Goal: Communication & Community: Answer question/provide support

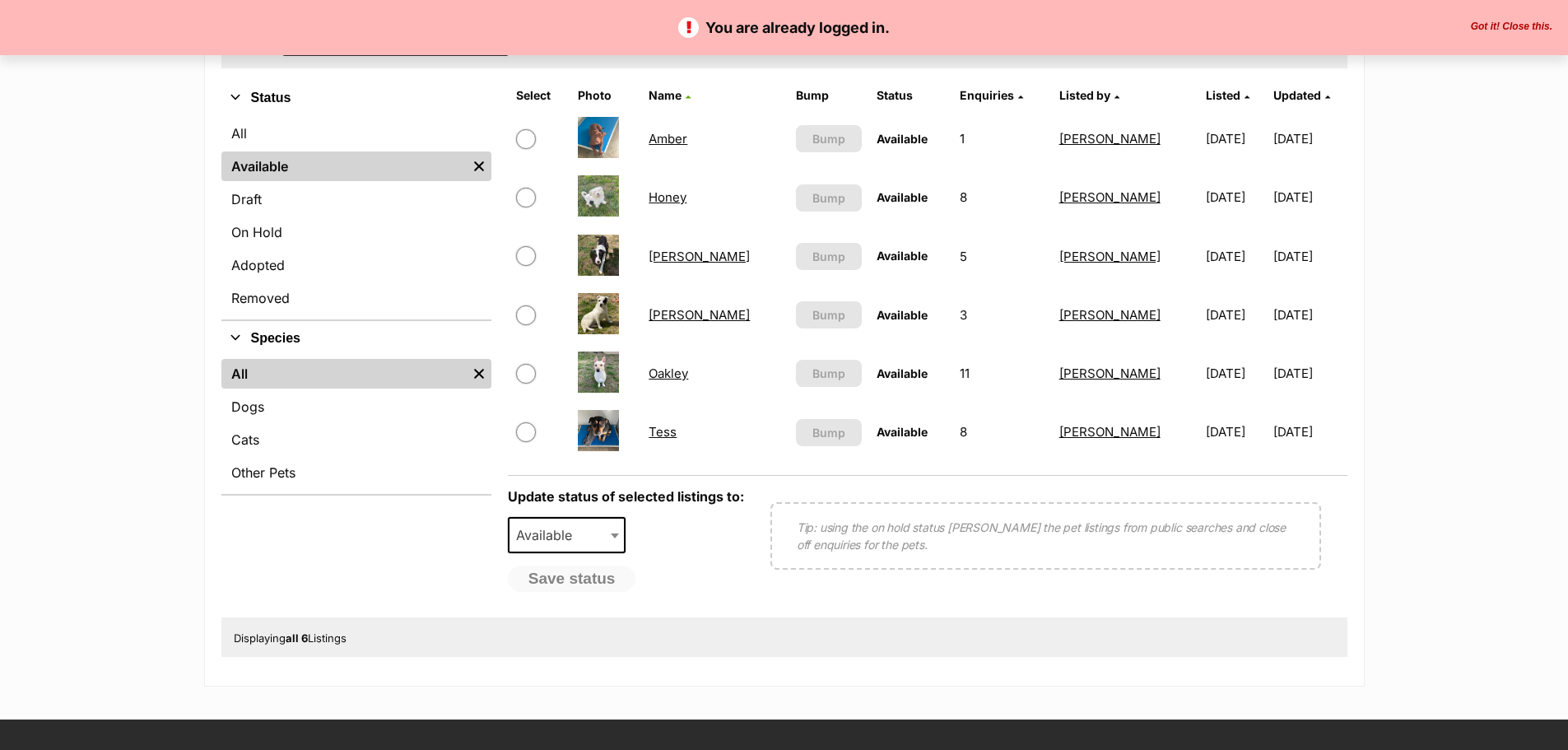
scroll to position [165, 0]
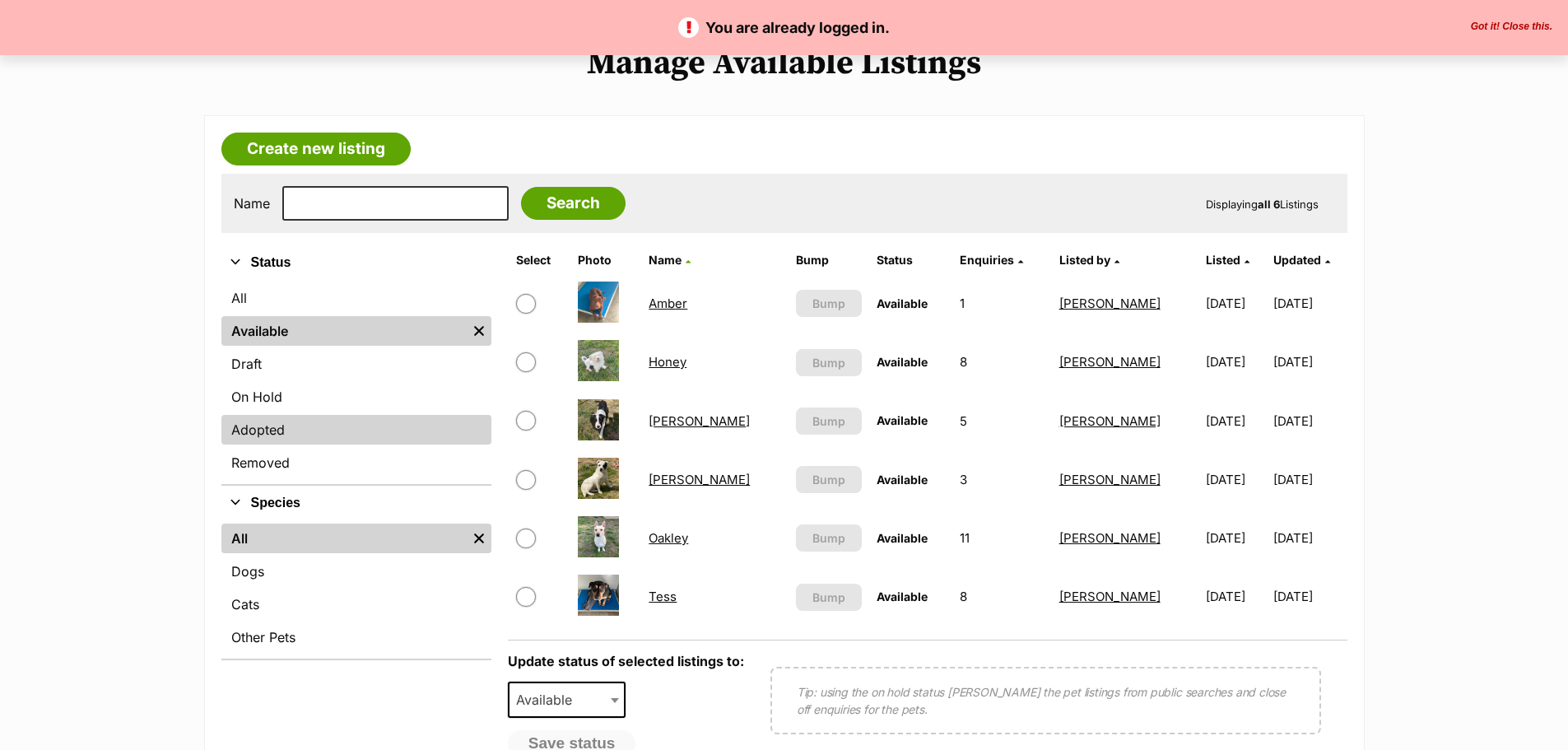
drag, startPoint x: 284, startPoint y: 442, endPoint x: 289, endPoint y: 472, distance: 30.4
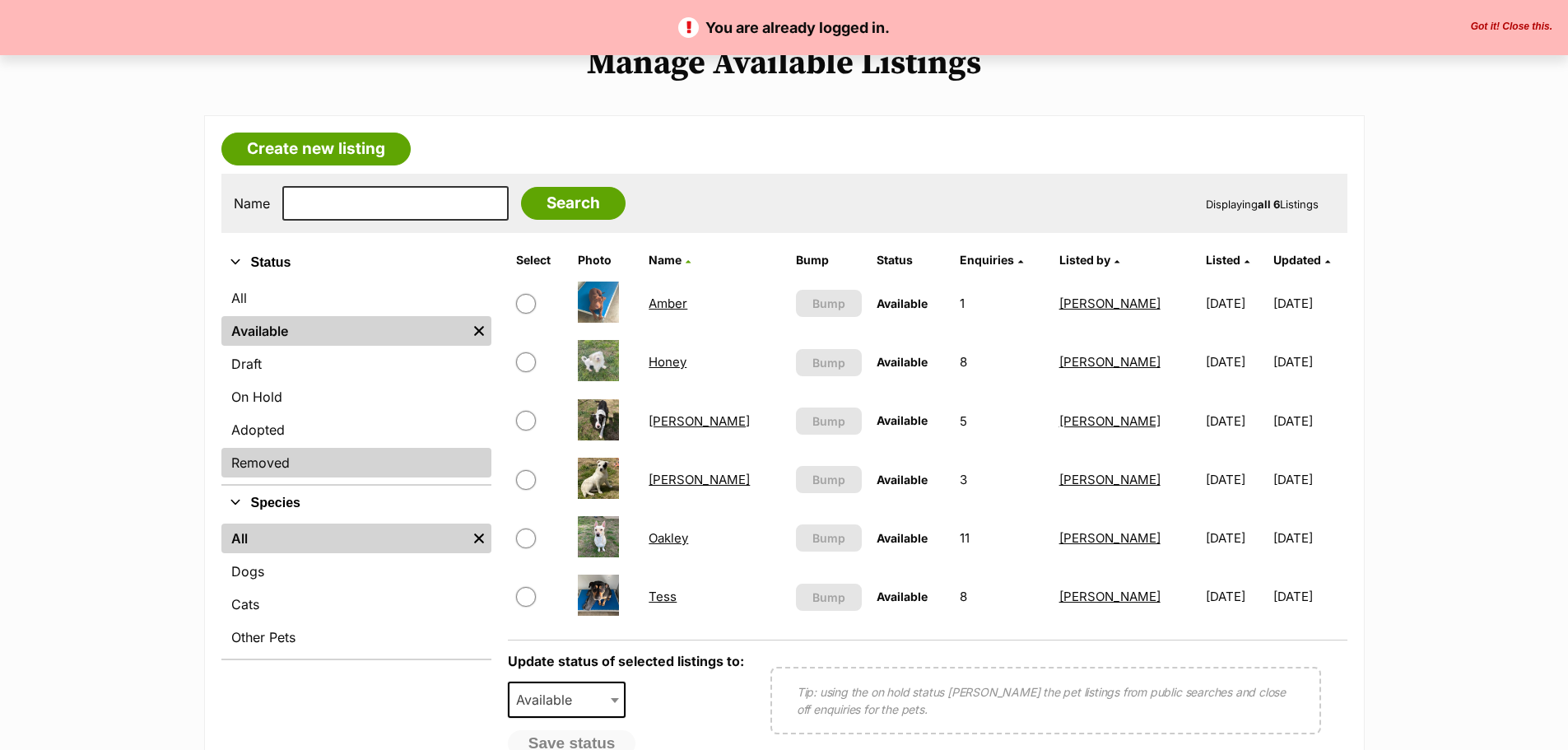
click at [284, 442] on link "Adopted" at bounding box center [356, 429] width 270 height 30
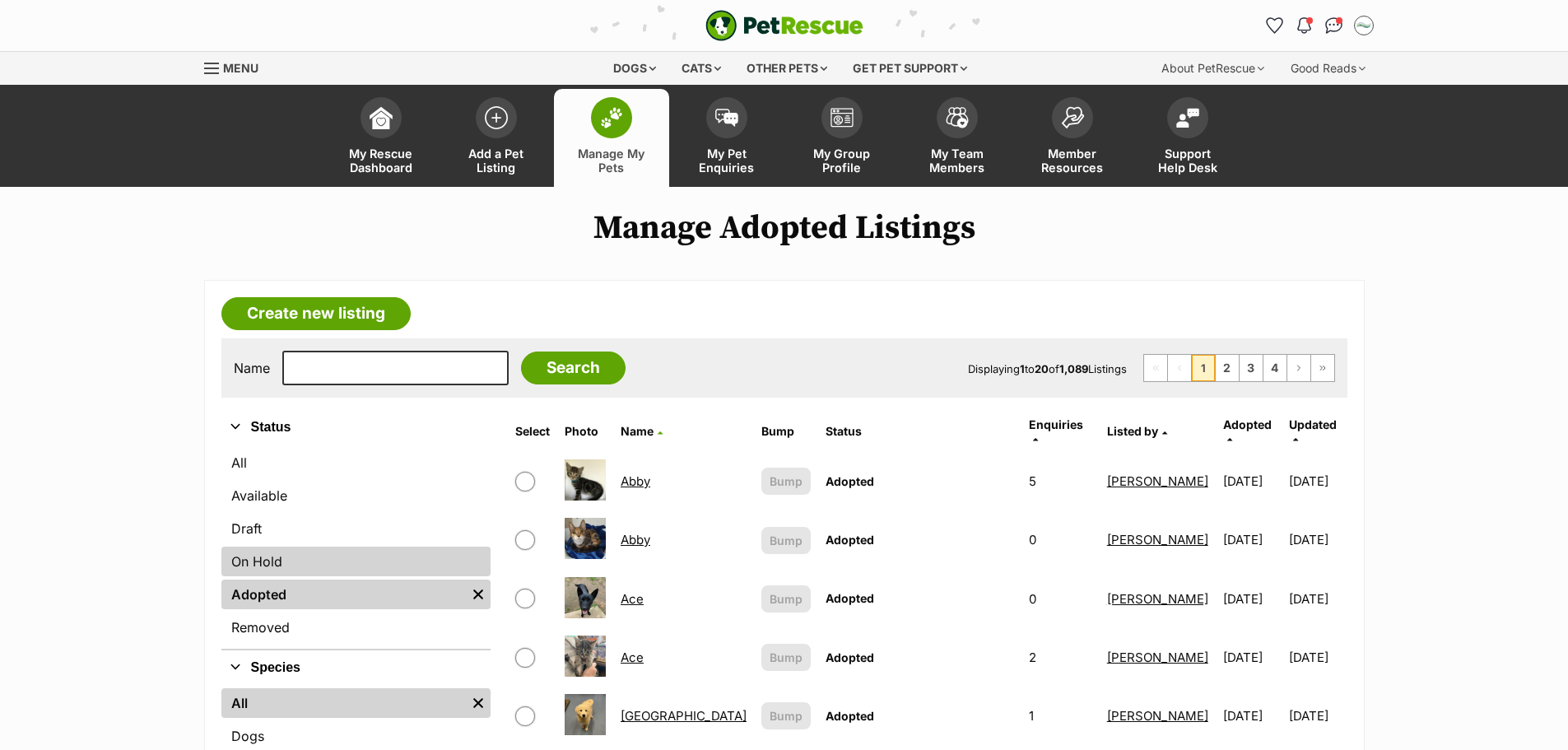
click at [278, 564] on link "On Hold" at bounding box center [356, 561] width 270 height 30
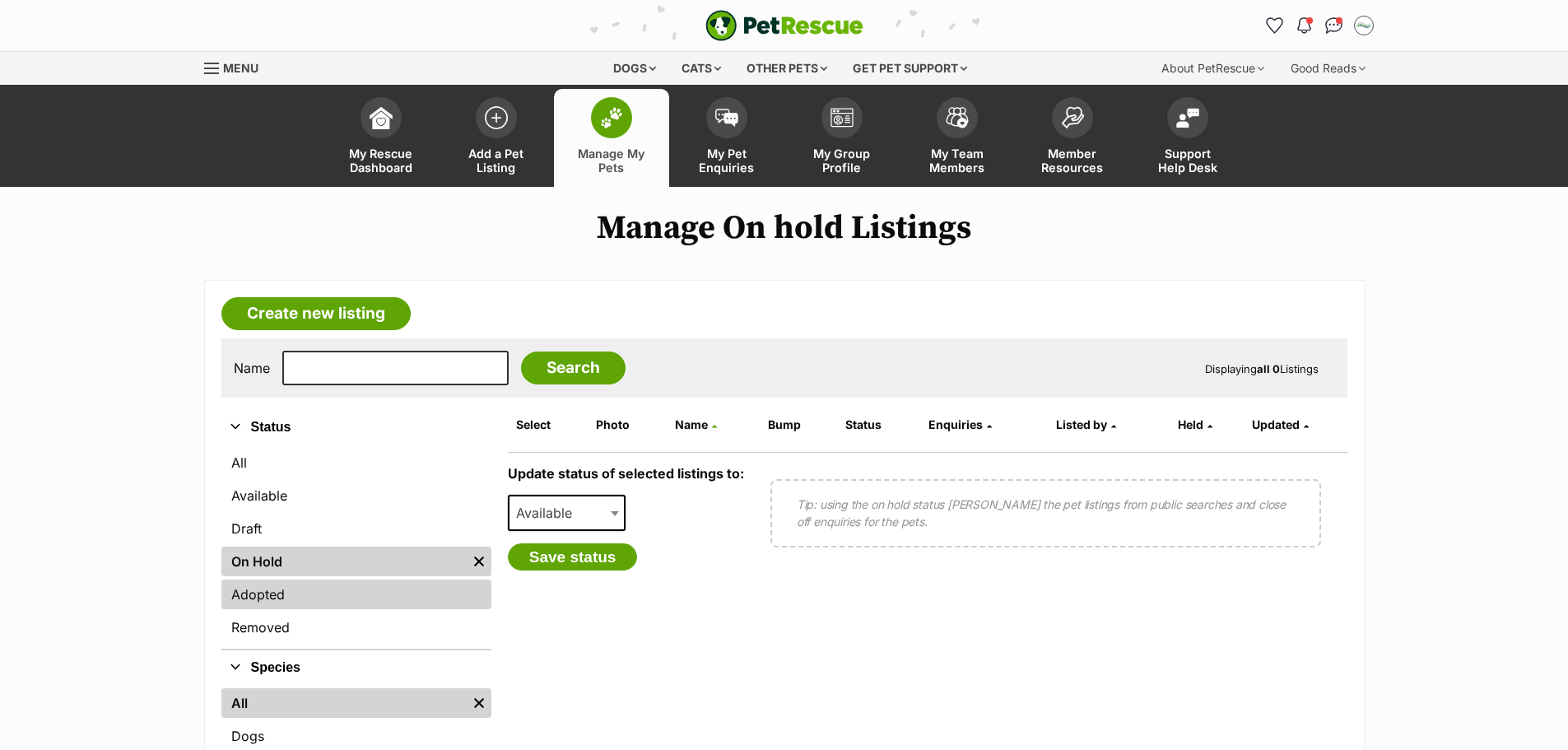
click at [282, 596] on link "Adopted" at bounding box center [356, 594] width 270 height 30
click at [296, 602] on link "Adopted" at bounding box center [356, 594] width 270 height 30
click at [286, 598] on link "Adopted" at bounding box center [356, 594] width 270 height 30
click at [264, 592] on link "Adopted" at bounding box center [356, 594] width 270 height 30
click at [256, 595] on link "Adopted" at bounding box center [356, 594] width 270 height 30
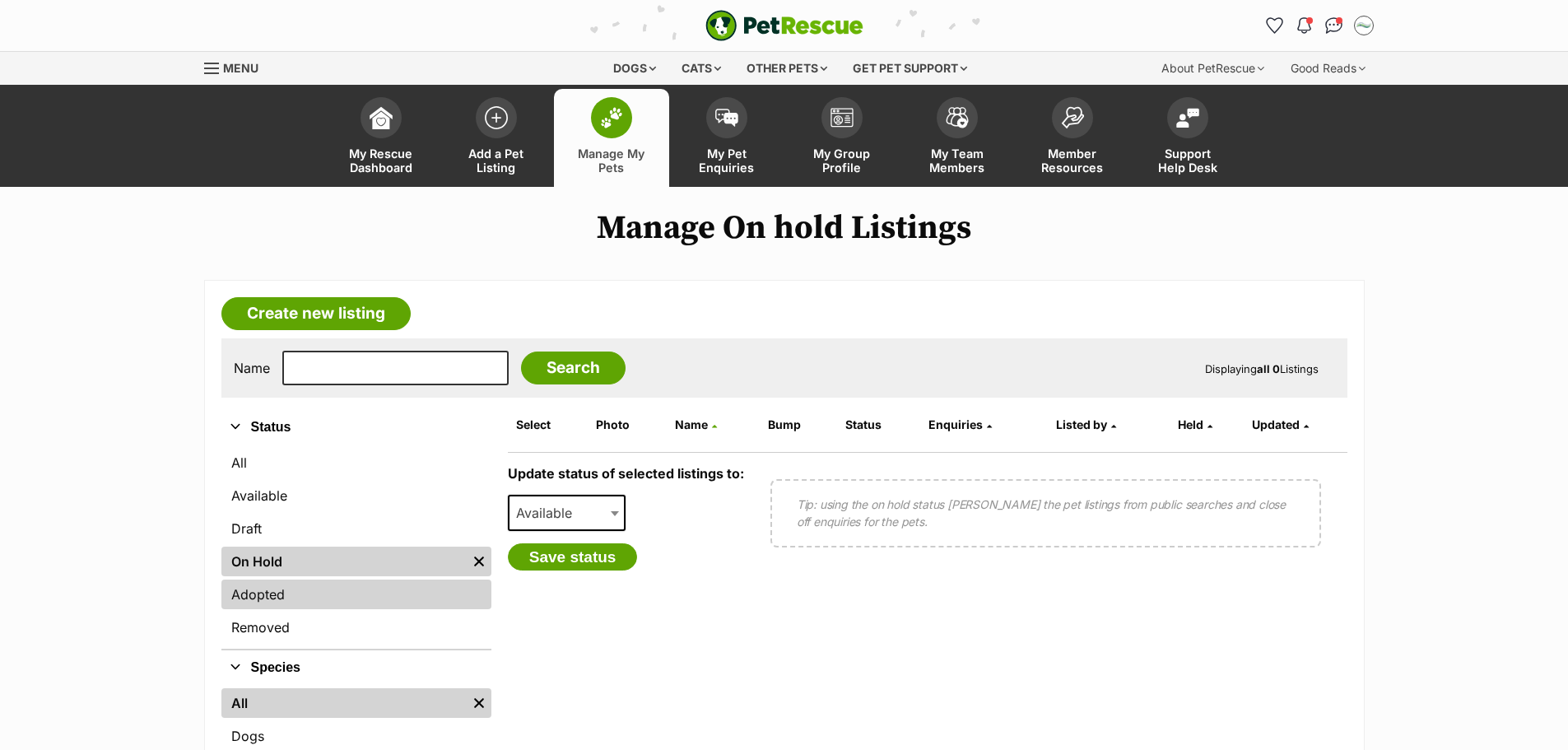
scroll to position [82, 0]
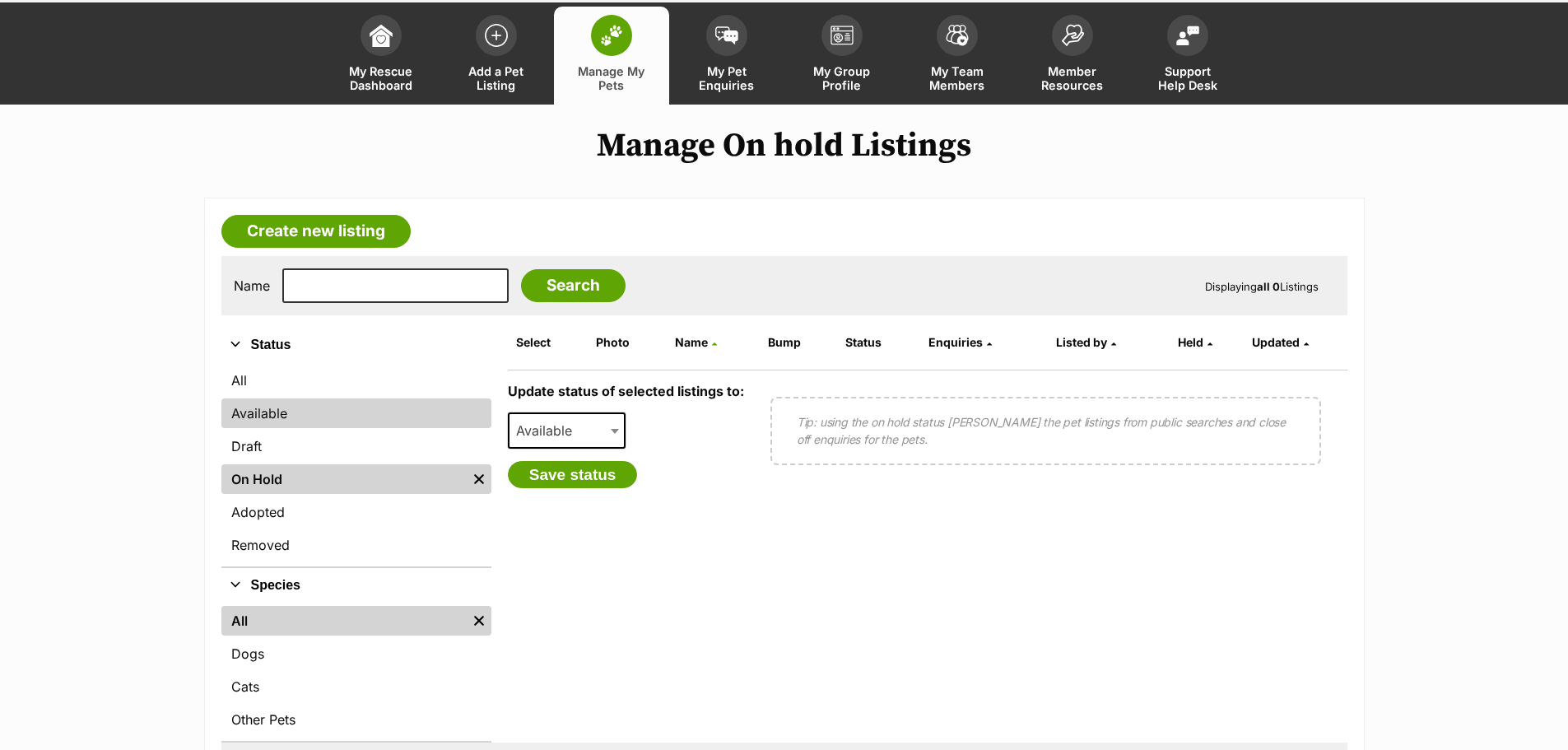
click at [386, 412] on link "Available" at bounding box center [356, 413] width 270 height 30
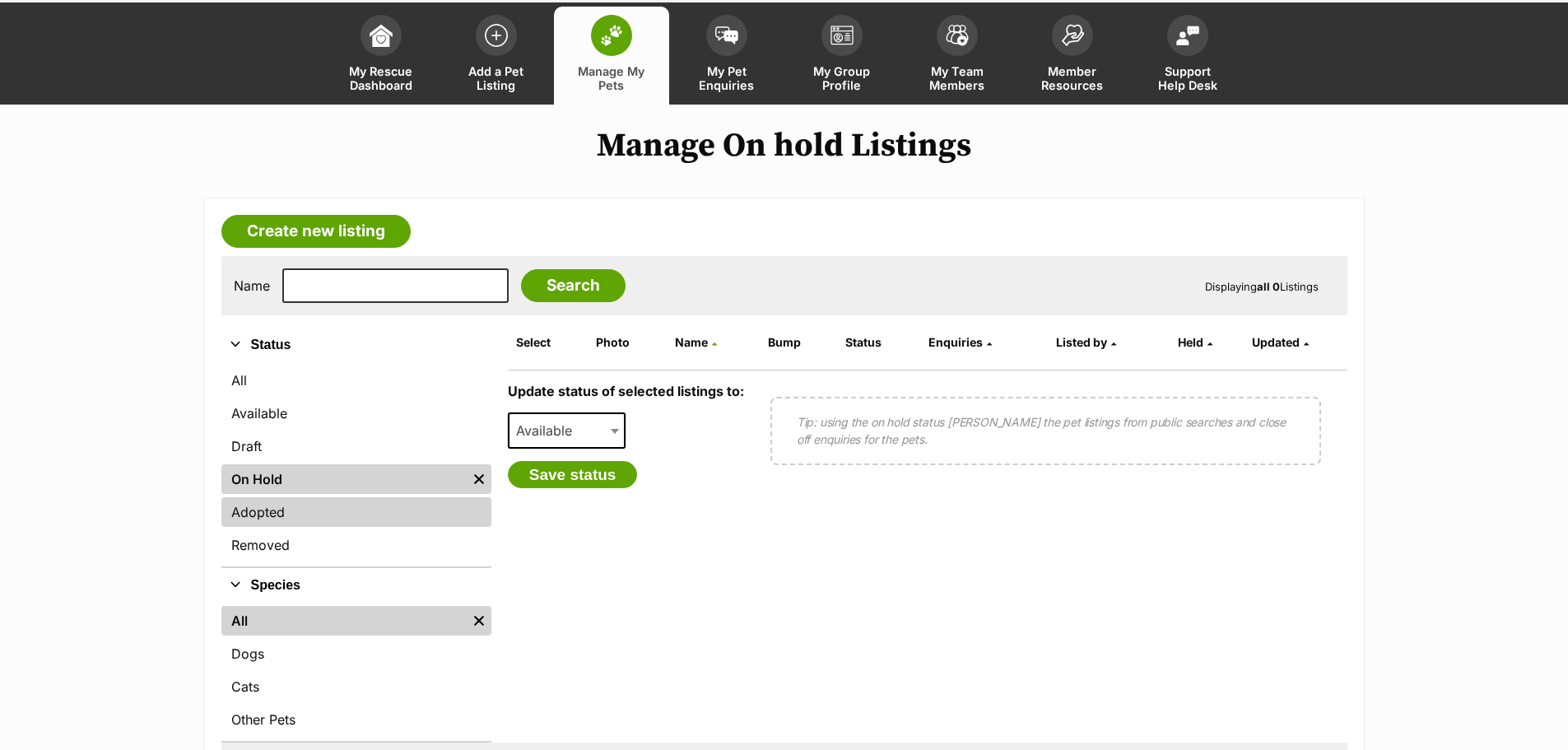
click at [281, 520] on link "Adopted" at bounding box center [356, 512] width 270 height 30
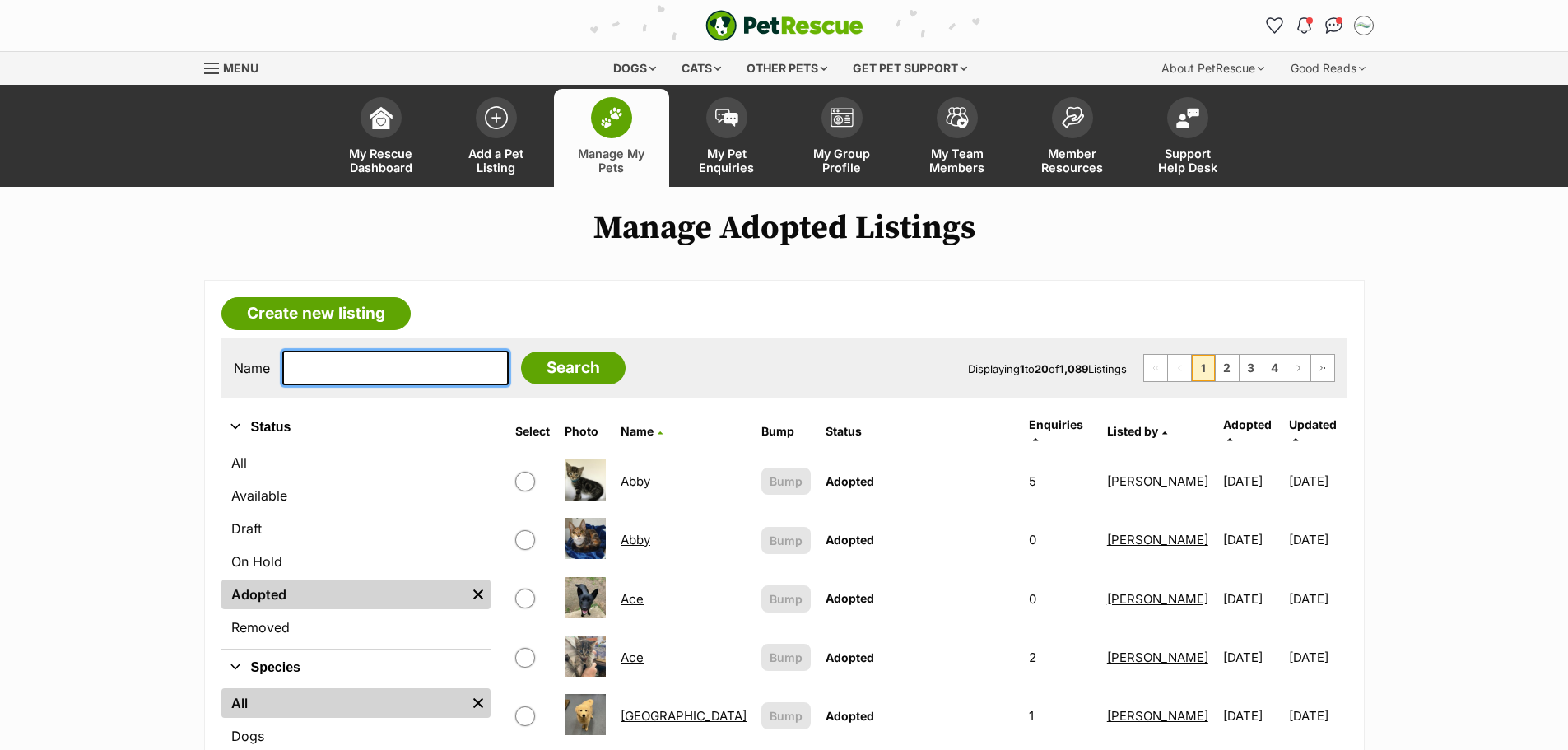
click at [372, 364] on input "text" at bounding box center [395, 367] width 226 height 35
type input "greg"
click at [521, 351] on input "Search" at bounding box center [573, 367] width 105 height 33
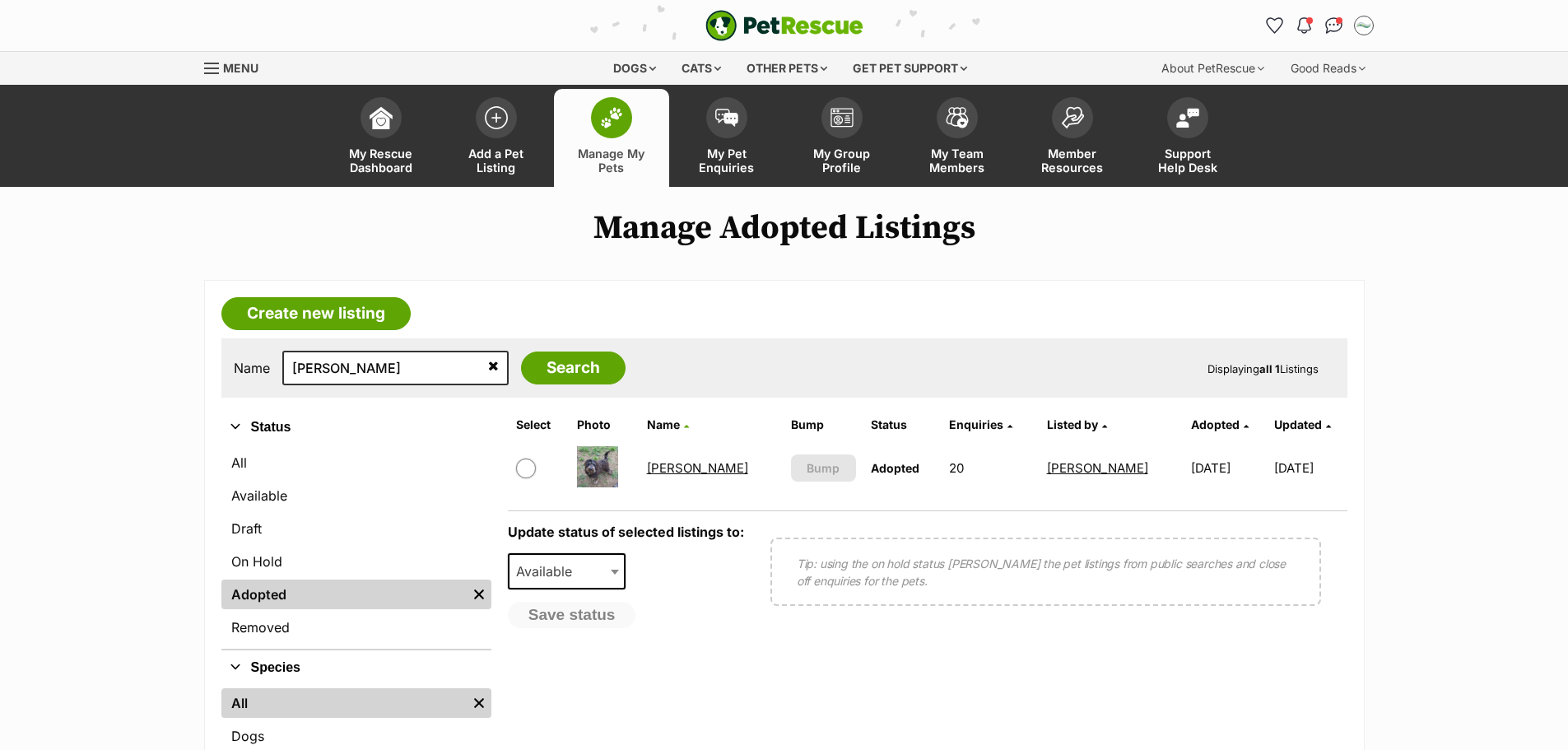
click at [666, 469] on link "[PERSON_NAME]" at bounding box center [697, 468] width 101 height 15
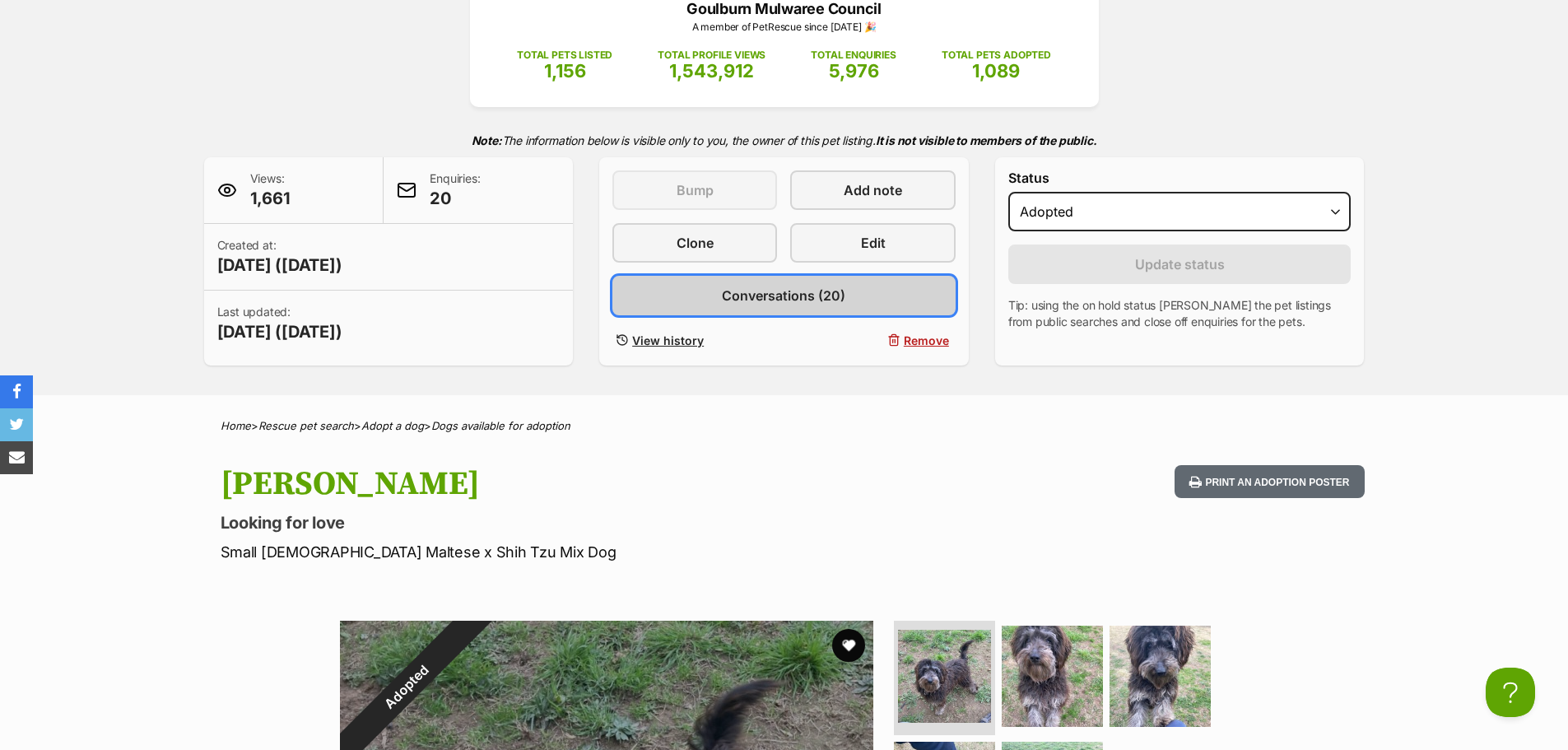
click at [793, 306] on link "Conversations (20)" at bounding box center [784, 295] width 344 height 39
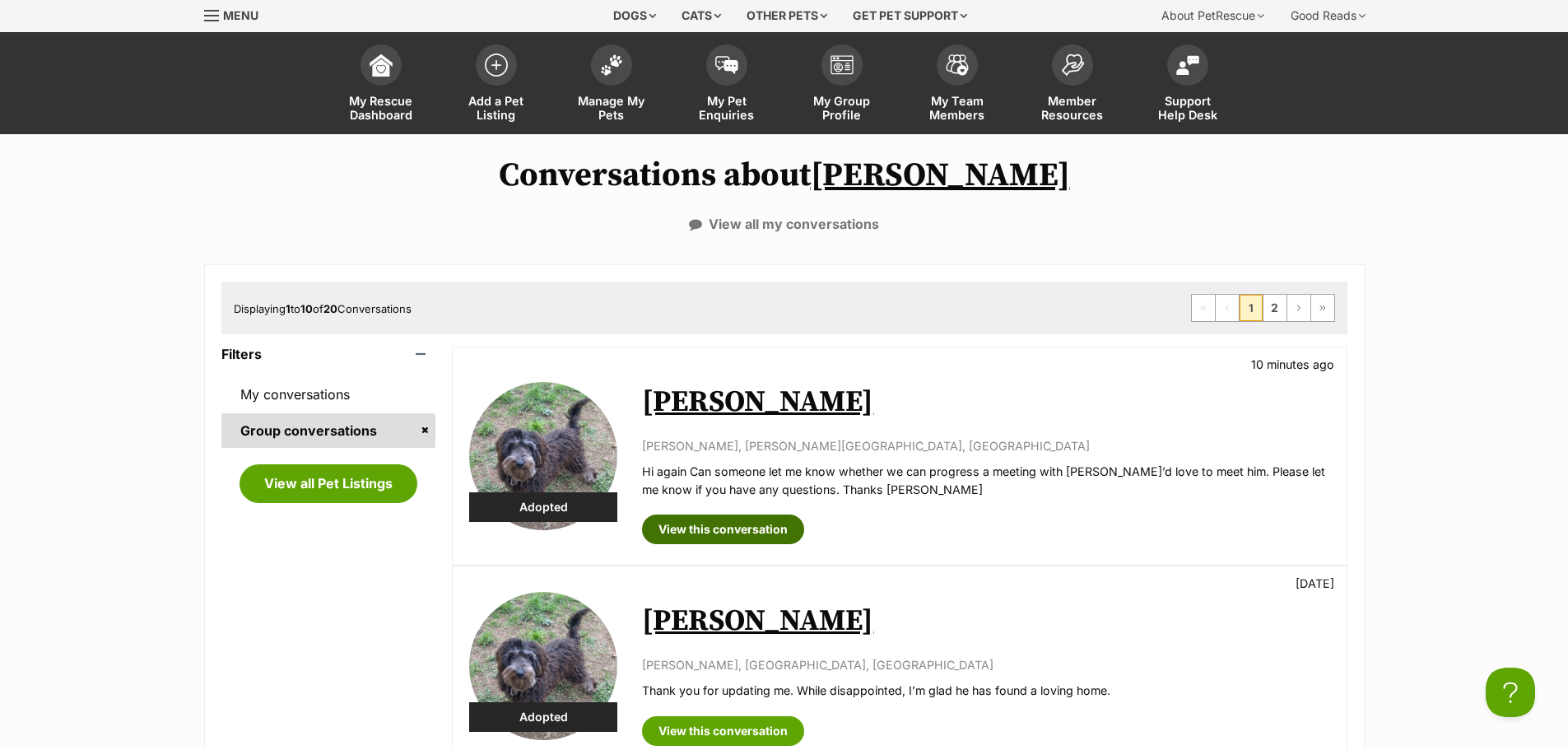
scroll to position [82, 0]
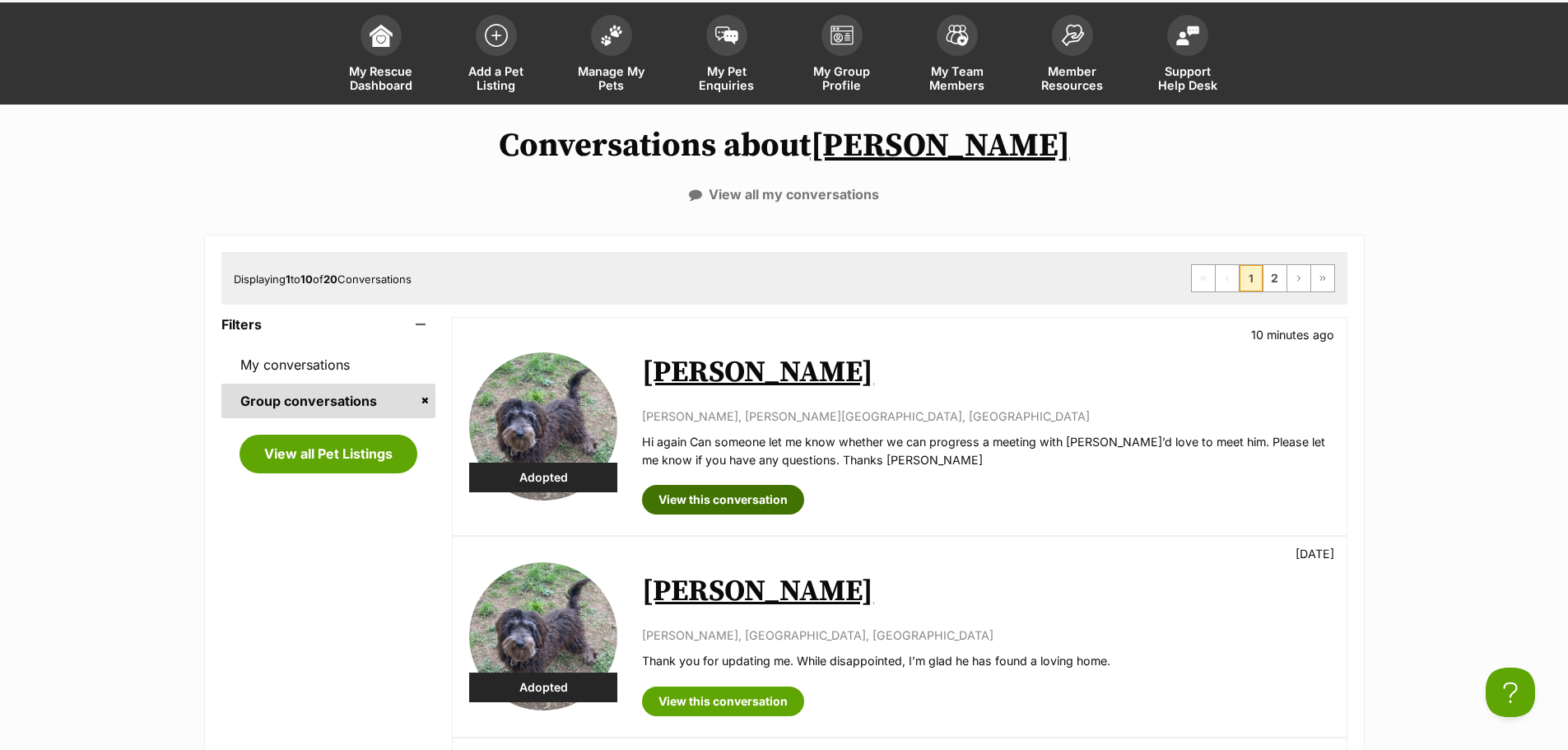
click at [724, 490] on link "View this conversation" at bounding box center [723, 499] width 162 height 30
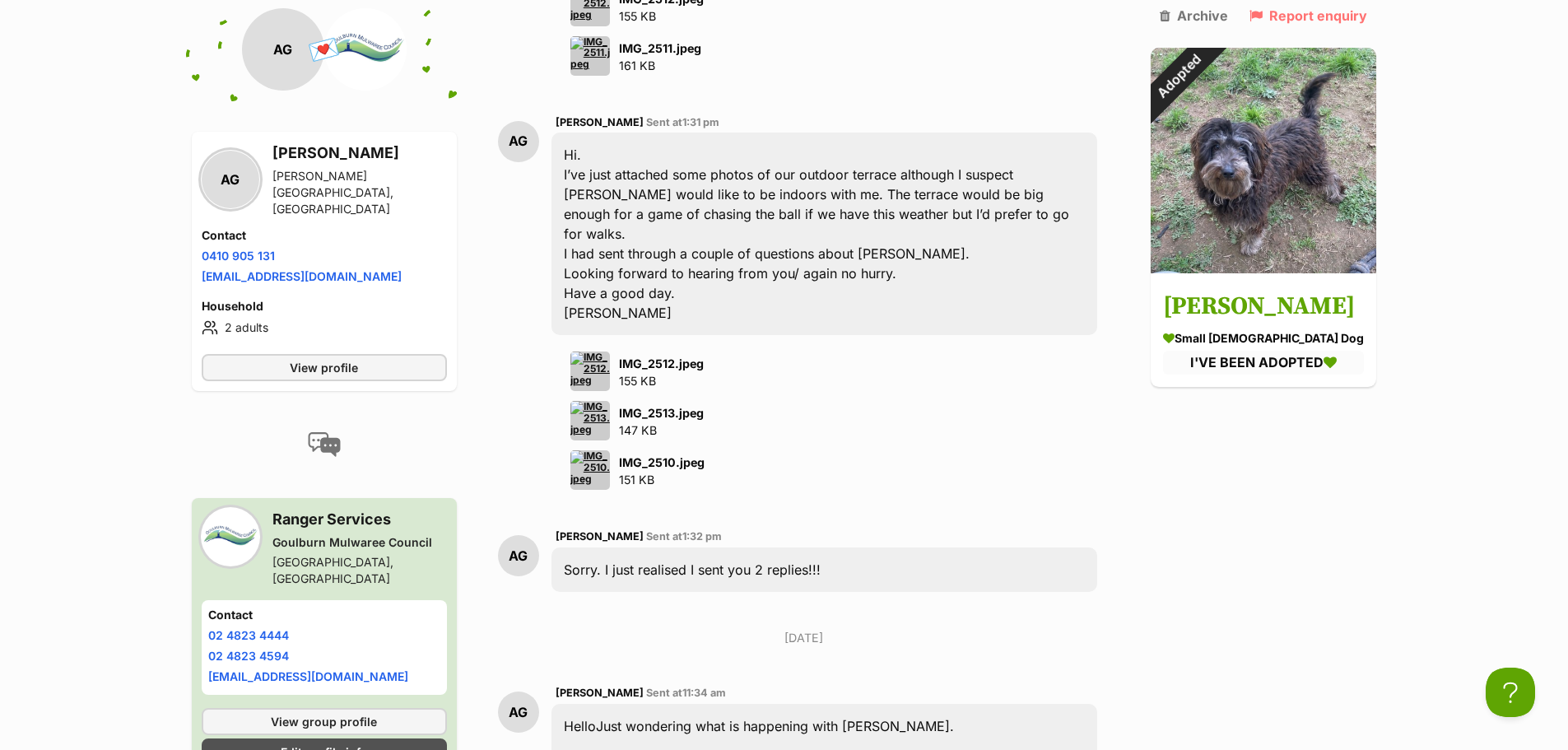
scroll to position [2258, 0]
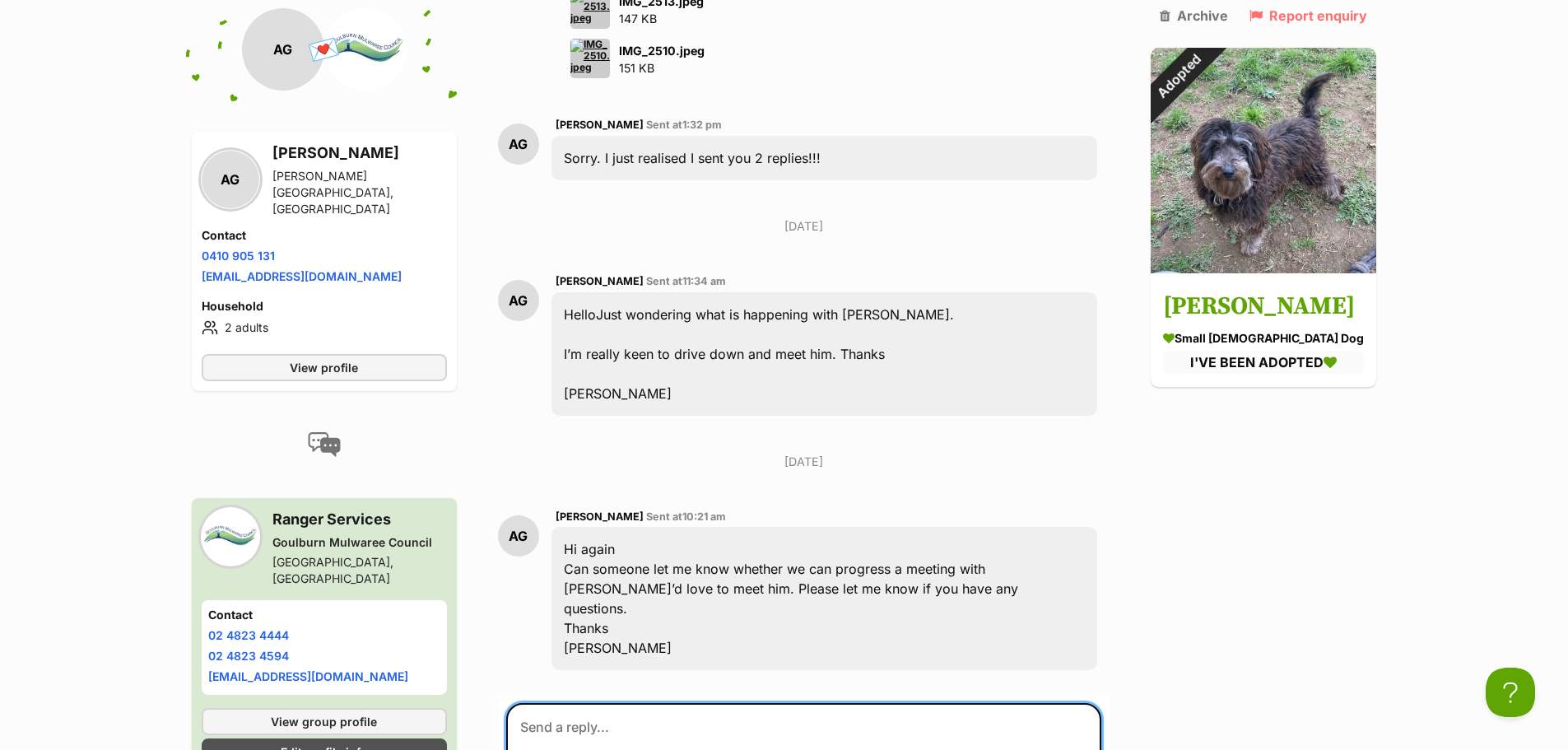
click at [676, 703] on textarea at bounding box center [804, 753] width 596 height 99
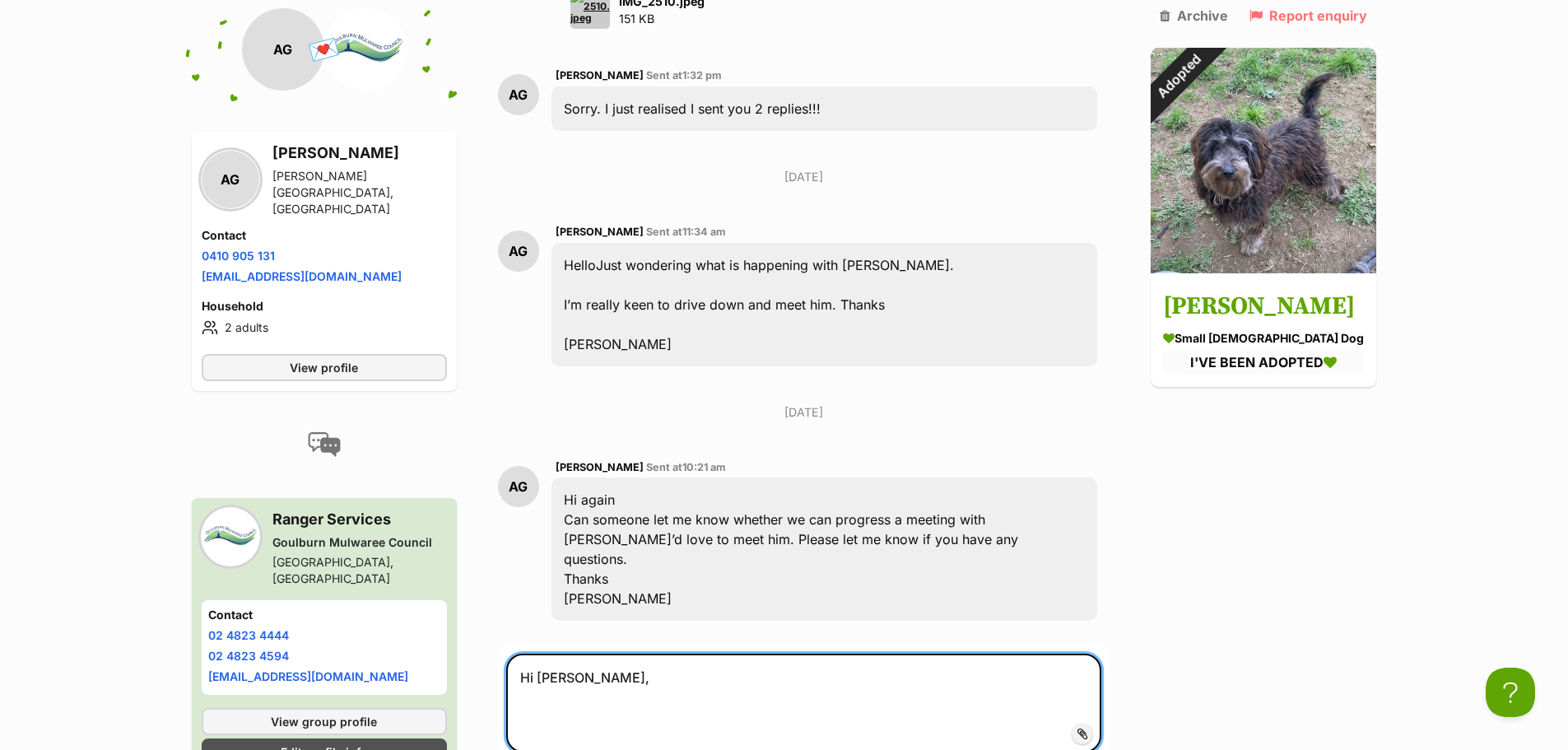
scroll to position [2587, 0]
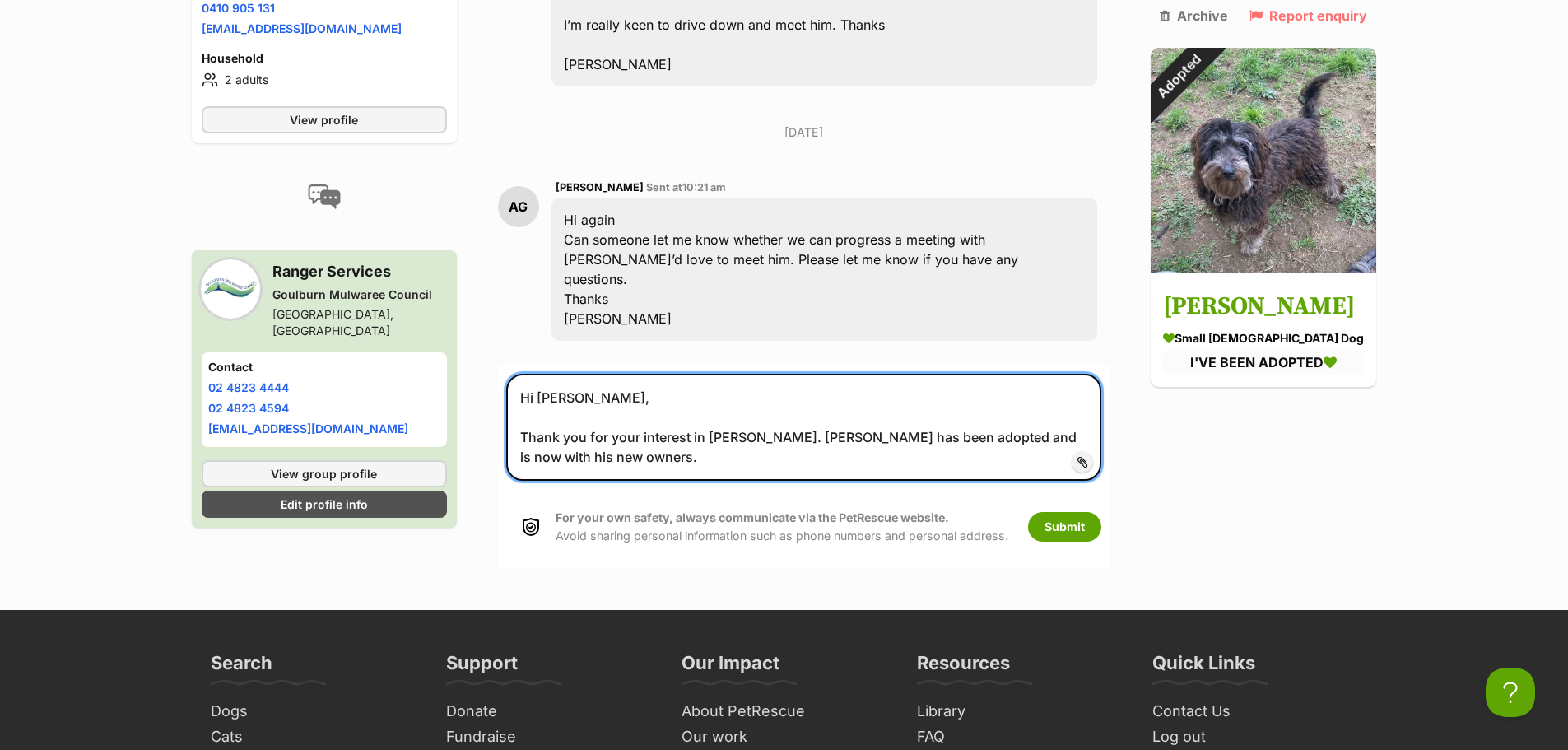
click at [894, 374] on textarea "Hi Abigail, Thank you for your interest in Greg. Greg has been adopted and is n…" at bounding box center [804, 428] width 596 height 107
click at [588, 374] on textarea "Hi Abigail, Thank you for your interest in Greg. Greg has been adopted and is n…" at bounding box center [804, 428] width 596 height 107
click at [969, 374] on textarea "Hi Abigail, Thank you for your interest in Greg. Greg has been adopted and is n…" at bounding box center [804, 428] width 596 height 107
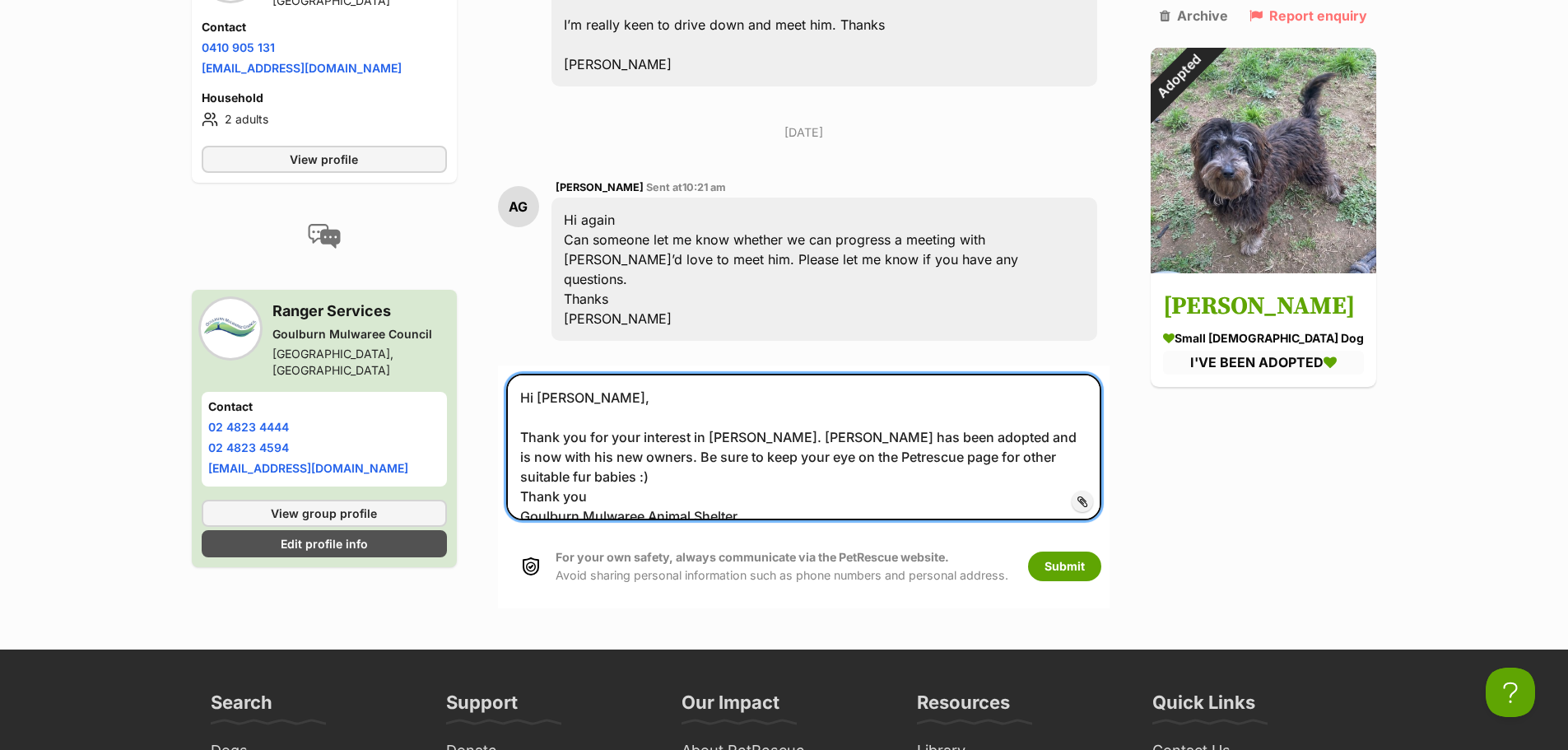
type textarea "Hi Abigail, Thank you for your interest in Greg. Greg has been adopted and is n…"
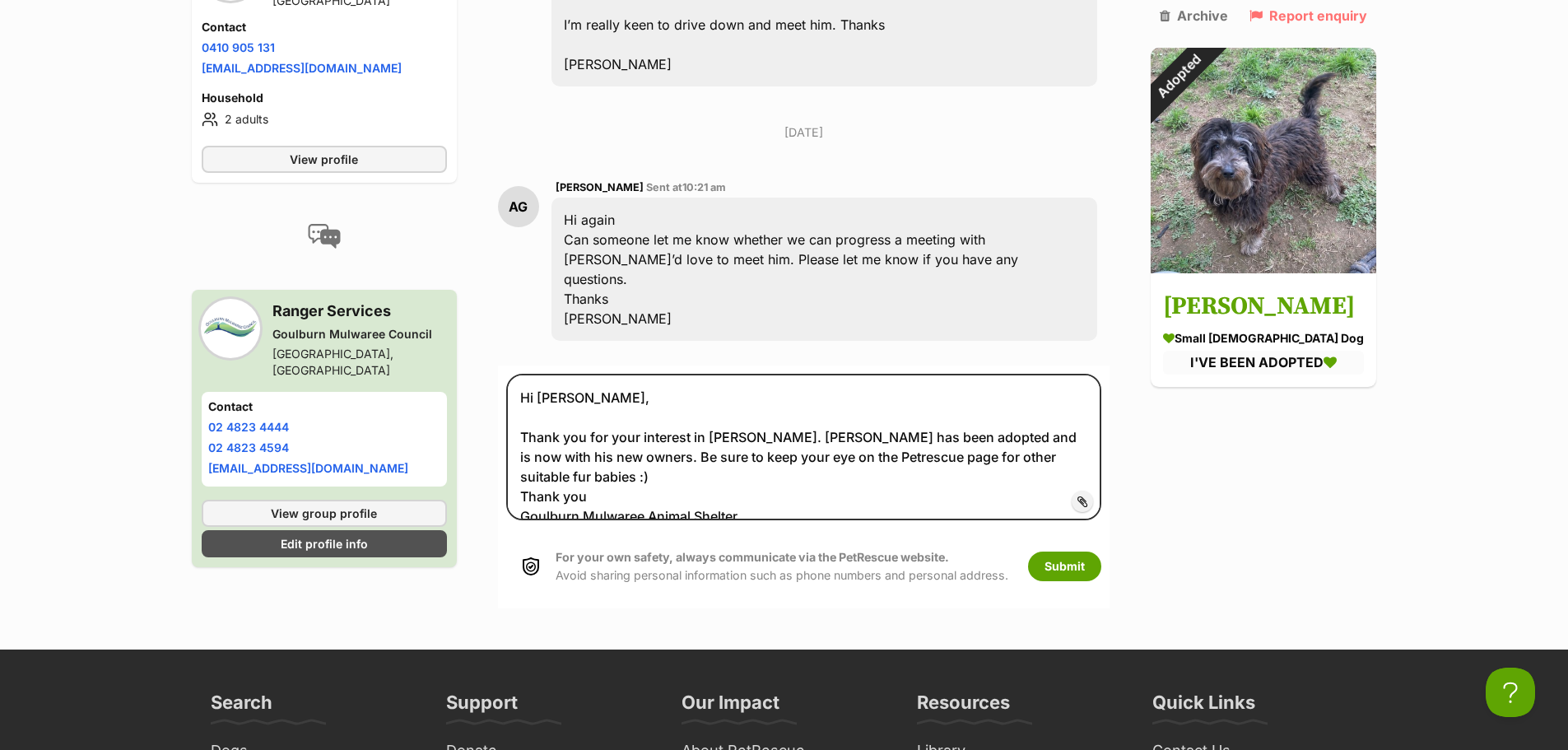
click at [1089, 531] on div "For your own safety, always communicate via the PetRescue website. Avoid sharin…" at bounding box center [804, 565] width 596 height 68
click at [1088, 552] on button "Submit" at bounding box center [1065, 566] width 73 height 30
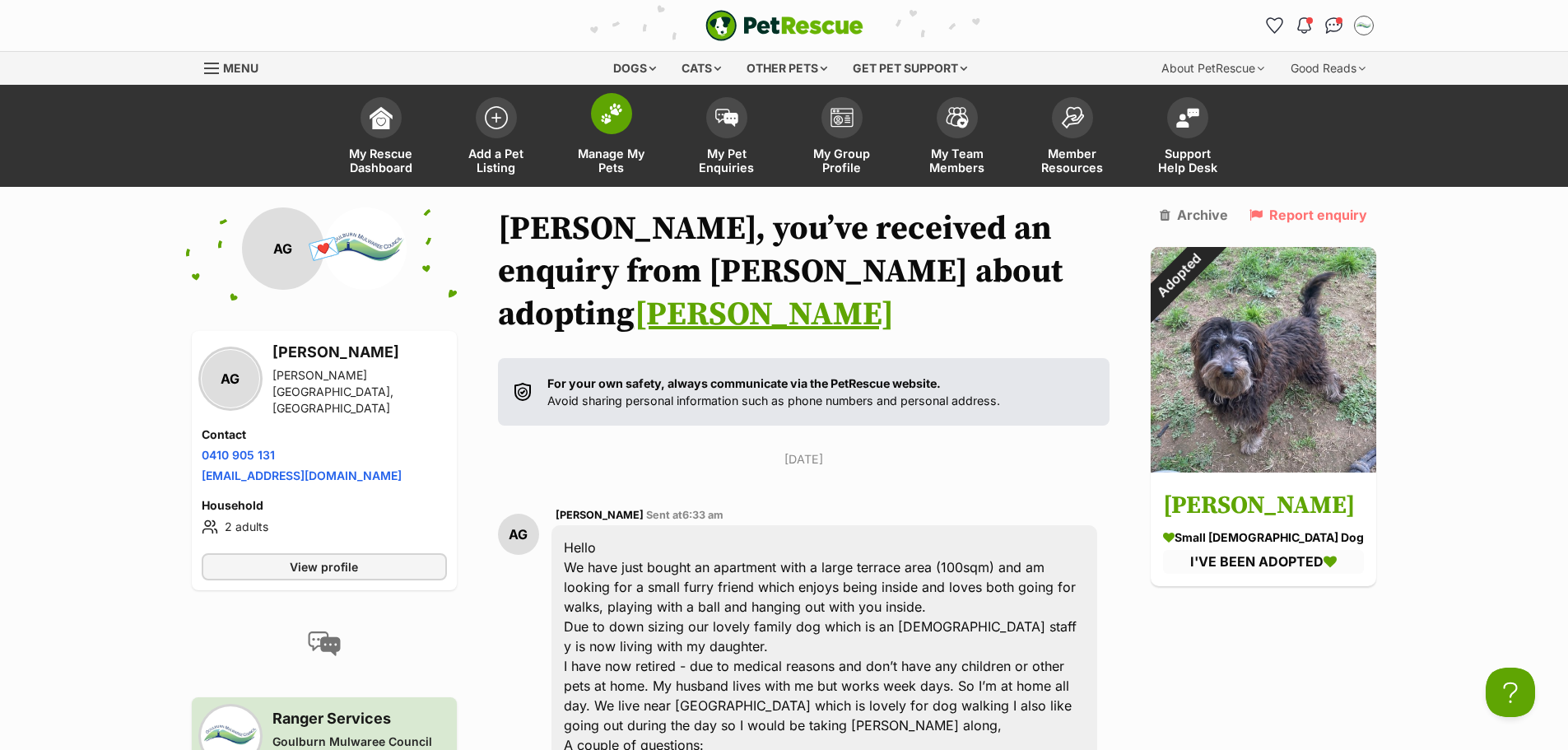
click at [615, 122] on img at bounding box center [611, 113] width 23 height 21
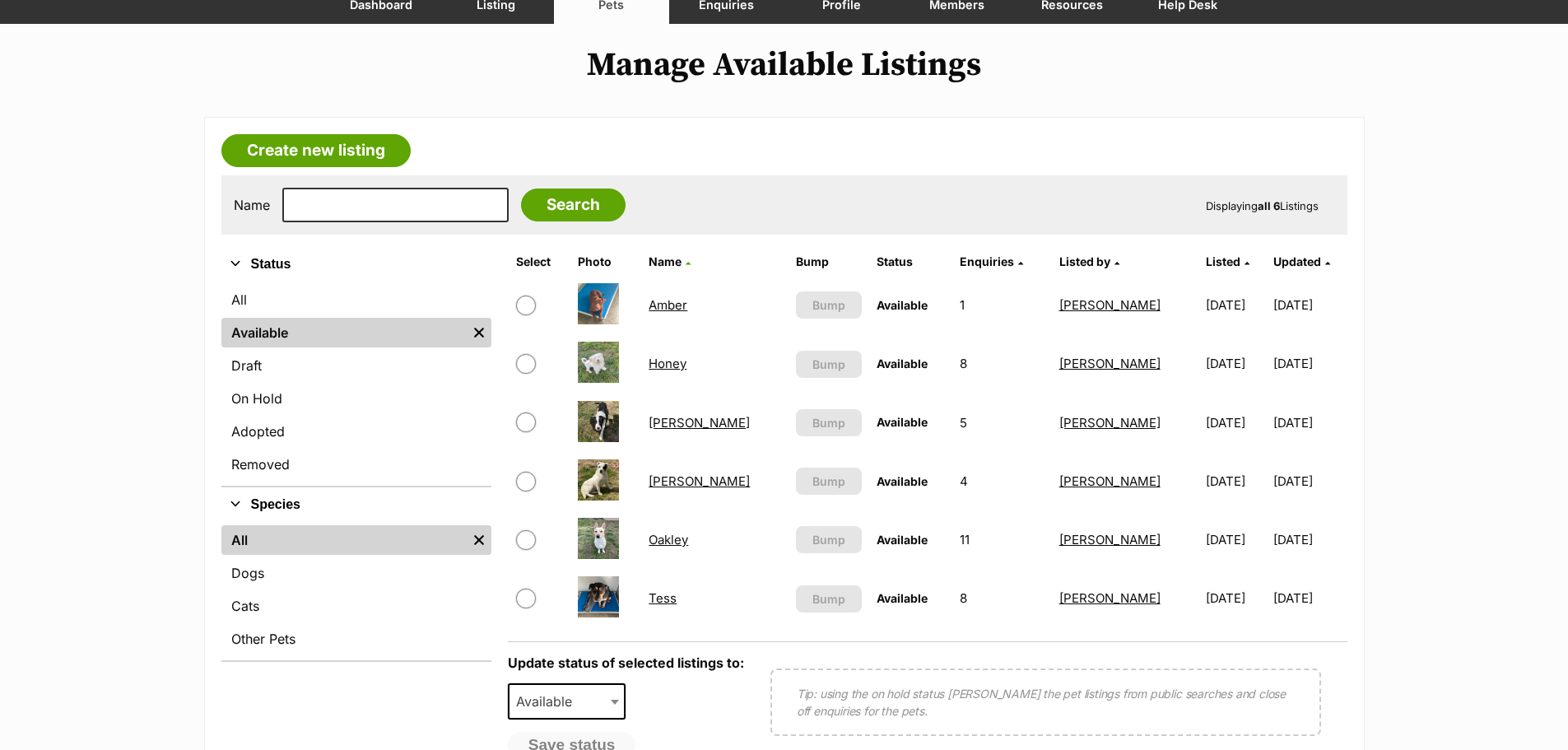
scroll to position [165, 0]
